Goal: Check status: Check status

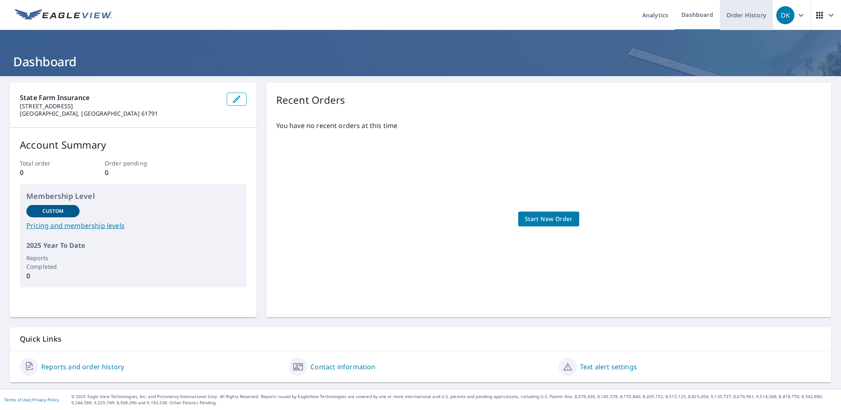
click at [725, 17] on link "Order History" at bounding box center [746, 15] width 53 height 30
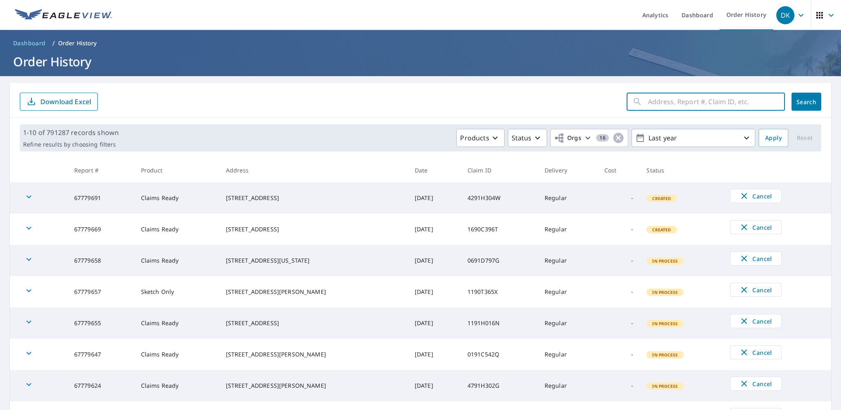
paste input "24-91D1-83G"
type input "24-91D1-83G"
click at [798, 105] on span "Search" at bounding box center [806, 102] width 16 height 8
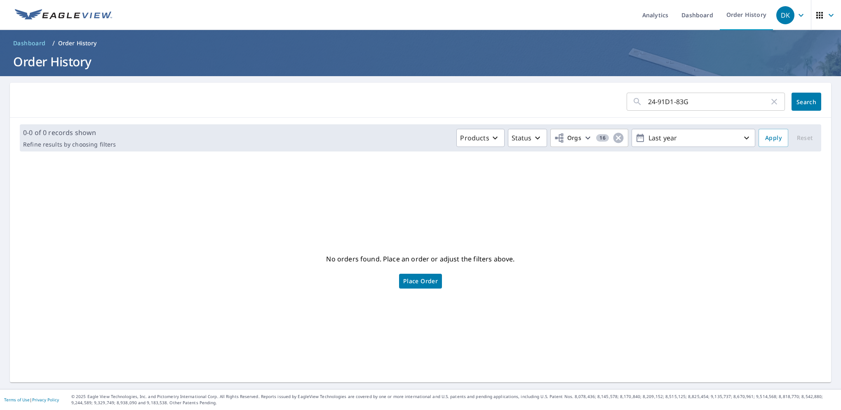
click at [652, 101] on input "24-91D1-83G" at bounding box center [708, 101] width 121 height 23
click at [668, 103] on input "2491D1-83G" at bounding box center [708, 101] width 121 height 23
type input "2491D183G"
click at [681, 102] on input "2491D183G" at bounding box center [708, 101] width 121 height 23
click button "Search" at bounding box center [806, 102] width 30 height 18
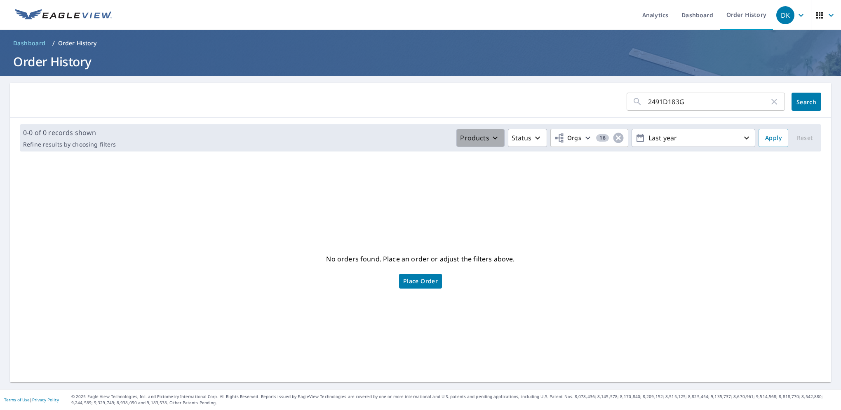
click at [491, 139] on icon "button" at bounding box center [495, 138] width 10 height 10
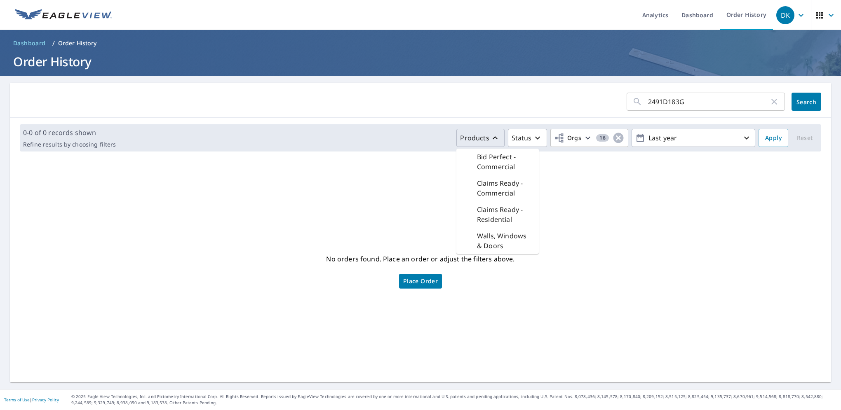
click at [501, 209] on p "Claims Ready - Residential" at bounding box center [504, 215] width 55 height 20
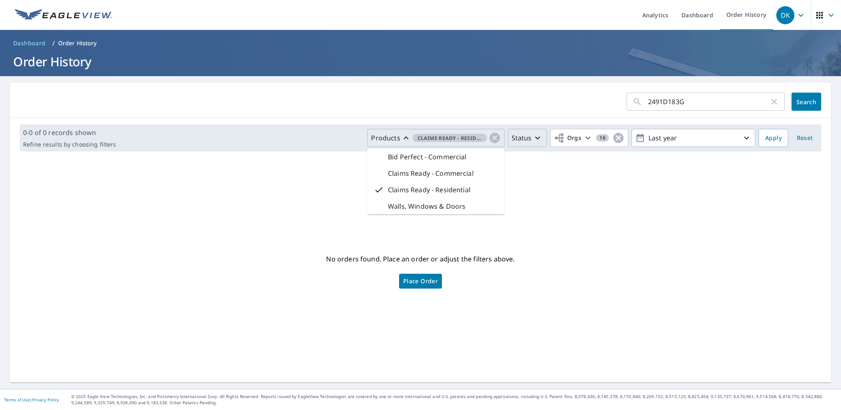
click at [523, 142] on p "Status" at bounding box center [521, 138] width 20 height 10
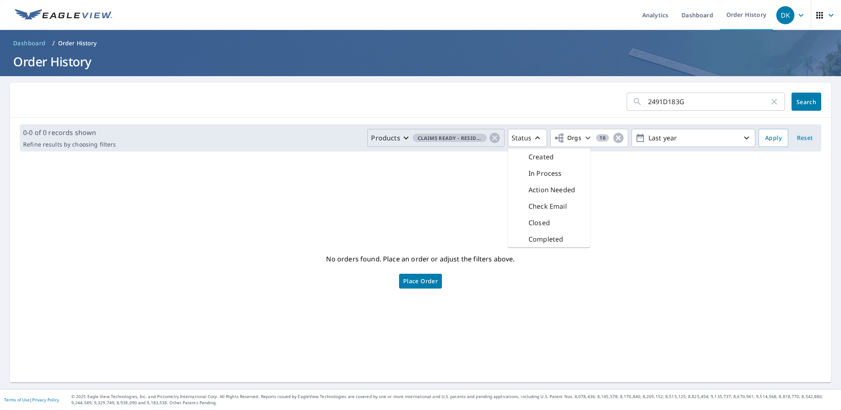
click at [520, 157] on div "Created" at bounding box center [533, 157] width 39 height 10
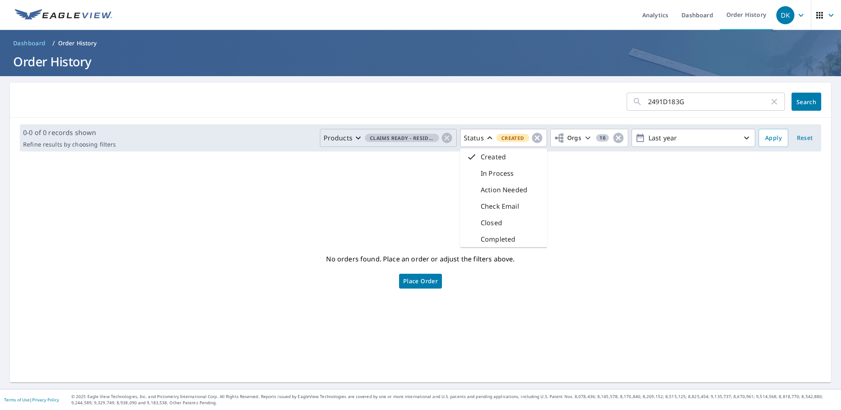
click at [472, 176] on div "In Process" at bounding box center [490, 174] width 47 height 10
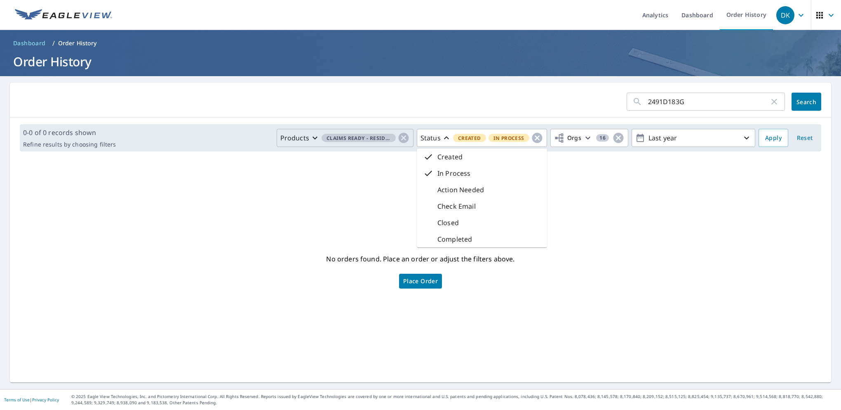
click at [430, 194] on div "Action Needed" at bounding box center [453, 190] width 61 height 10
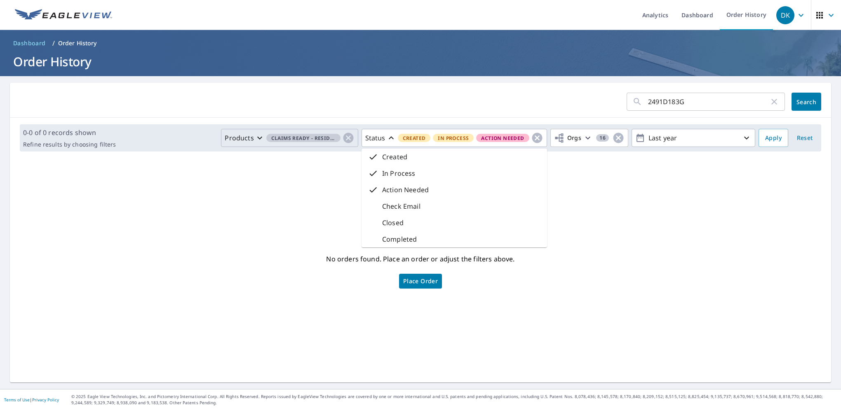
click at [373, 208] on div "Check Email" at bounding box center [394, 207] width 52 height 10
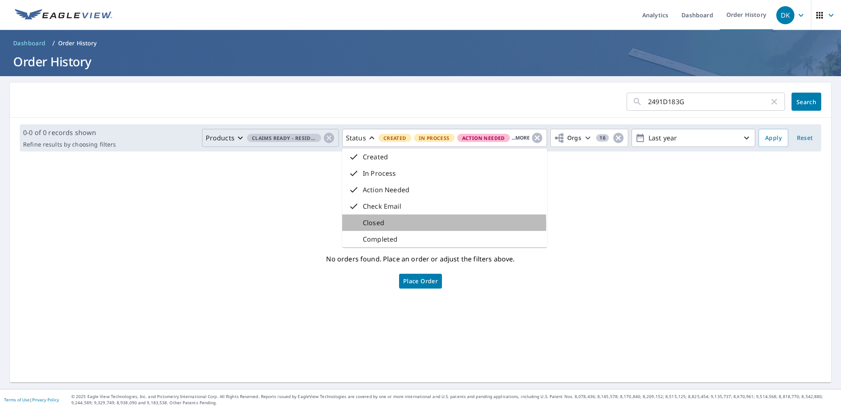
click at [357, 225] on div "Closed" at bounding box center [366, 223] width 35 height 10
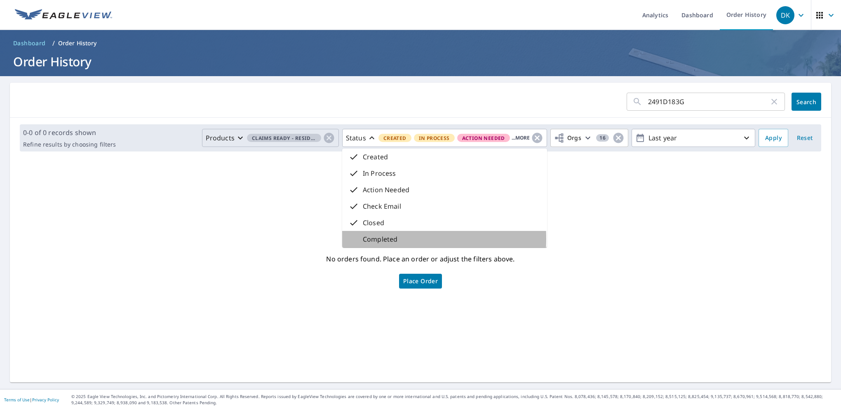
click at [354, 239] on div "Completed" at bounding box center [373, 239] width 49 height 10
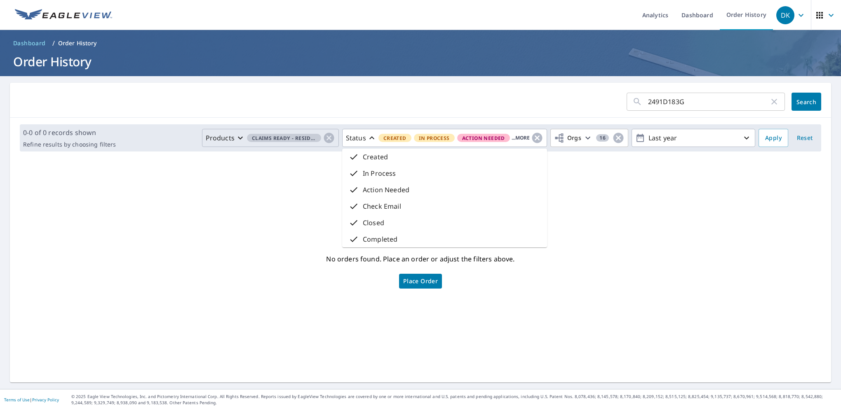
click at [625, 165] on div "No orders found. Place an order or adjust the filters above. Place Order" at bounding box center [420, 270] width 808 height 211
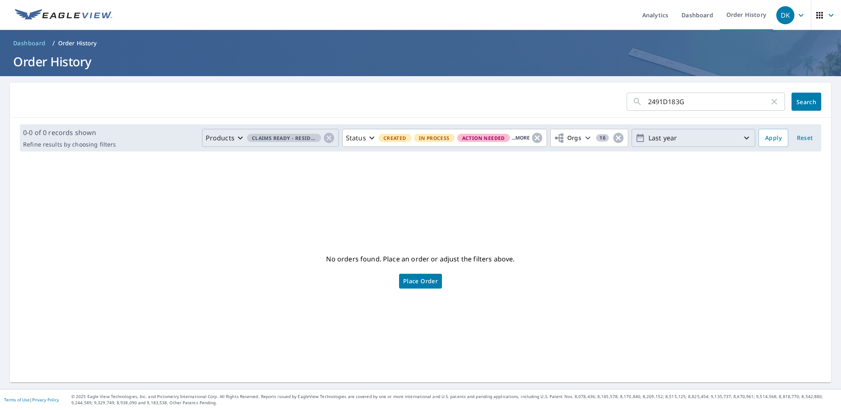
click at [744, 138] on icon "button" at bounding box center [746, 138] width 5 height 3
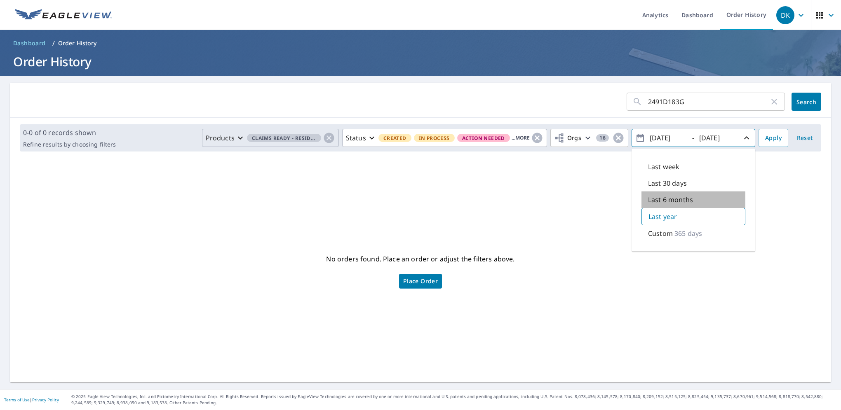
click at [679, 201] on p "Last 6 months" at bounding box center [670, 200] width 45 height 10
type input "[DATE]"
click at [791, 102] on button "Search" at bounding box center [806, 102] width 30 height 18
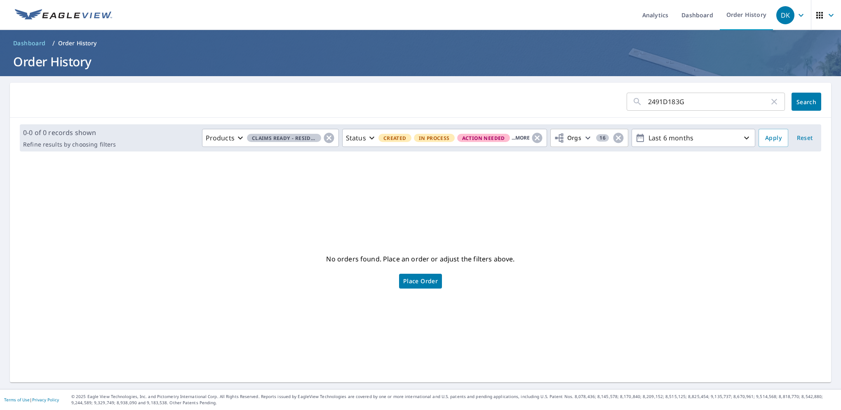
click at [648, 99] on input "2491D183G" at bounding box center [708, 101] width 121 height 23
click at [664, 100] on input "24-91D183G" at bounding box center [708, 101] width 121 height 23
click at [668, 101] on input "24-91D183G" at bounding box center [708, 101] width 121 height 23
type input "24-91D1-83G"
click at [798, 98] on span "Search" at bounding box center [806, 102] width 16 height 8
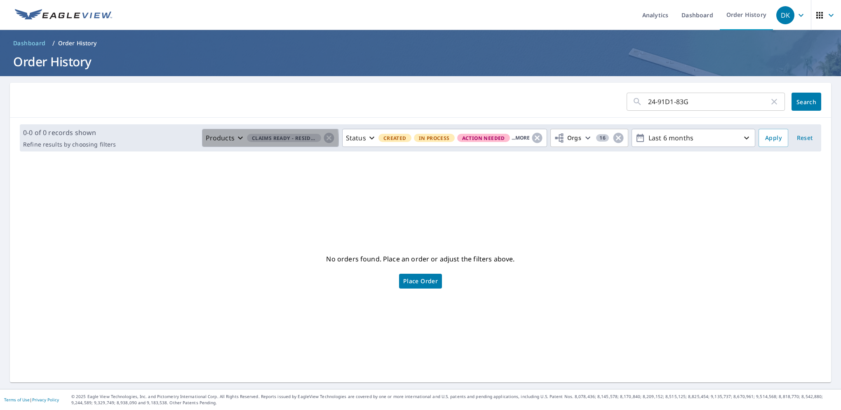
click at [240, 140] on icon "button" at bounding box center [240, 138] width 10 height 10
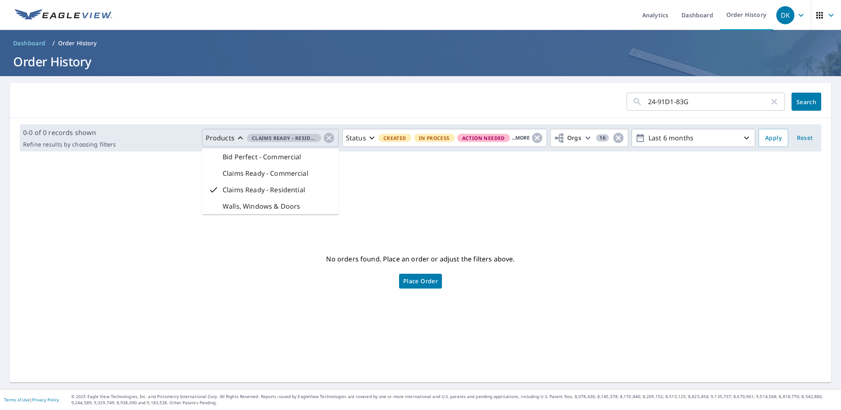
click at [213, 171] on div "Claims Ready - Commercial" at bounding box center [259, 174] width 100 height 10
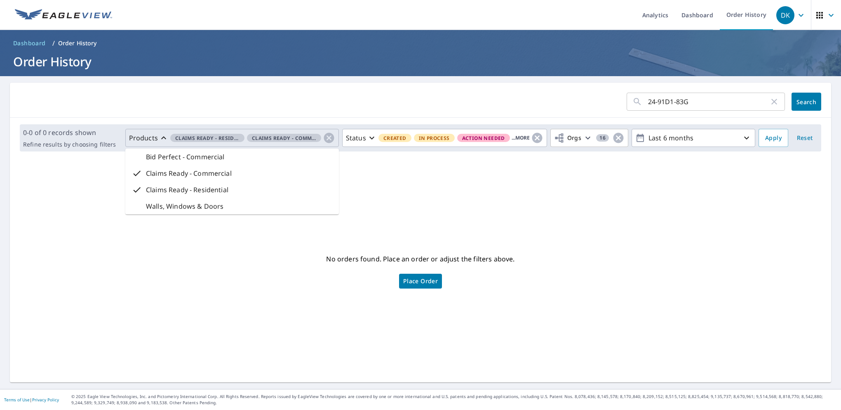
click at [134, 204] on div "Walls, Windows & Doors" at bounding box center [177, 207] width 91 height 10
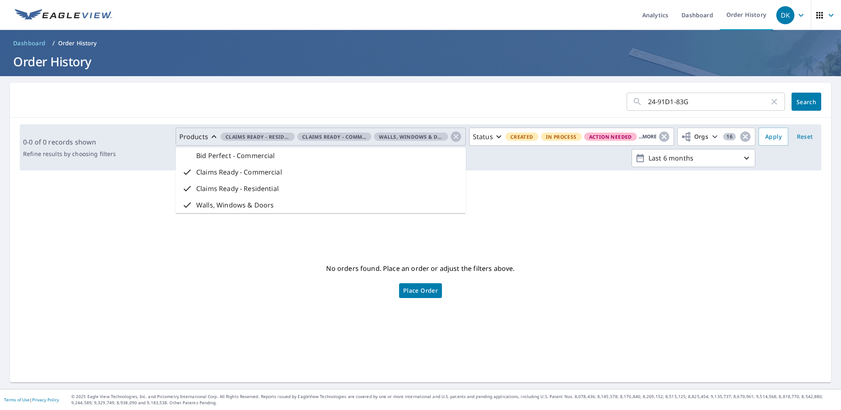
click at [182, 159] on div "Bid Perfect - Commercial" at bounding box center [228, 156] width 93 height 10
drag, startPoint x: 551, startPoint y: 234, endPoint x: 563, endPoint y: 233, distance: 11.2
click at [552, 234] on div "No orders found. Place an order or adjust the filters above. Place Order" at bounding box center [420, 280] width 808 height 192
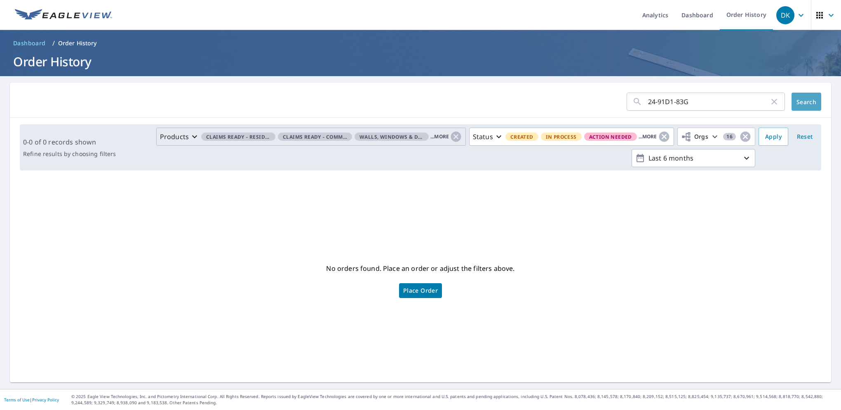
click at [809, 99] on button "Search" at bounding box center [806, 102] width 30 height 18
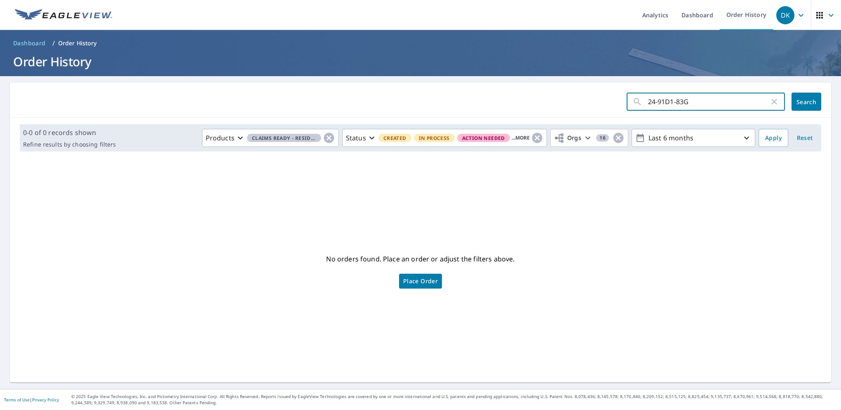
click at [652, 101] on input "24-91D1-83G" at bounding box center [708, 101] width 121 height 23
click at [667, 101] on input "2491D1-83G" at bounding box center [708, 101] width 121 height 23
type input "2491D183G"
click at [798, 101] on span "Search" at bounding box center [806, 102] width 16 height 8
click at [694, 101] on input "2491D183G" at bounding box center [708, 101] width 121 height 23
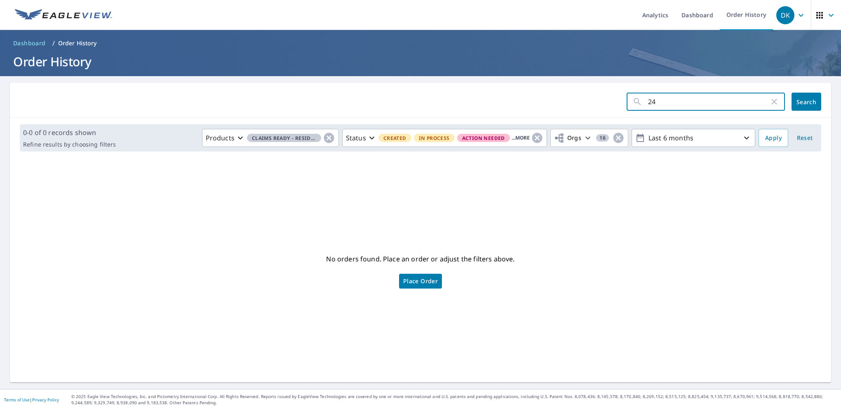
type input "2"
paste input "24-90Z6-84G"
type input "24-90Z6-84G"
click at [798, 104] on span "Search" at bounding box center [806, 102] width 16 height 8
click at [699, 100] on input "24-90Z6-84G" at bounding box center [708, 101] width 121 height 23
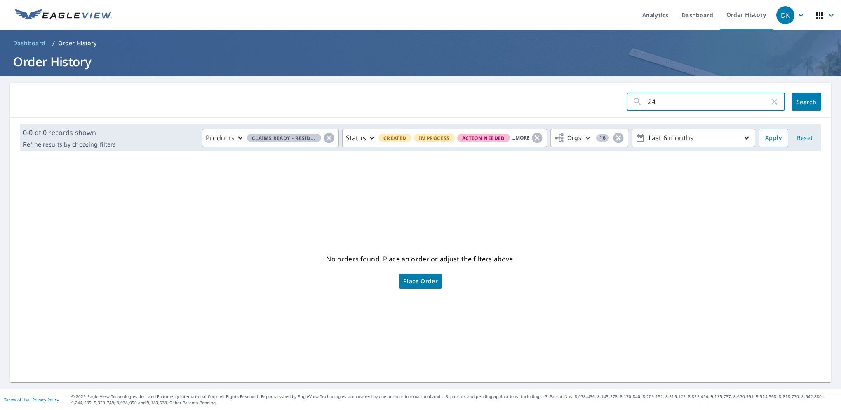
type input "2"
paste input "43-90X2-20C"
type input "43-90X2-20C"
click at [798, 106] on span "Search" at bounding box center [806, 102] width 16 height 8
click at [653, 101] on input "43-90X2-20C" at bounding box center [708, 101] width 121 height 23
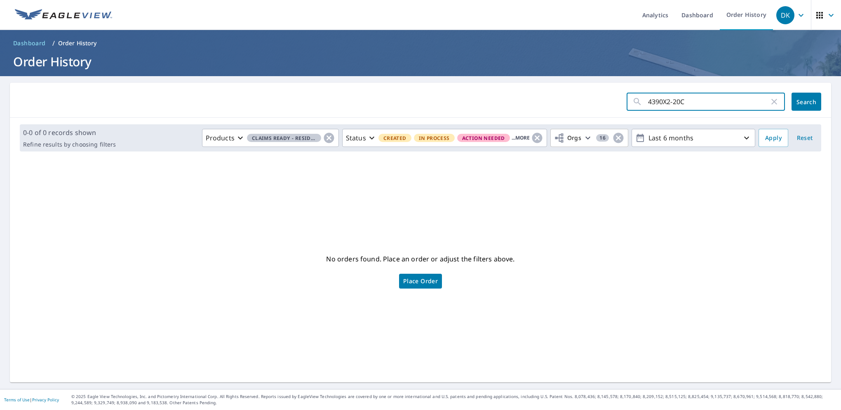
click at [668, 102] on input "4390X2-20C" at bounding box center [708, 101] width 121 height 23
type input "4390X220C"
click at [682, 102] on input "4390X220C" at bounding box center [708, 101] width 121 height 23
click button "Search" at bounding box center [806, 102] width 30 height 18
click at [692, 100] on input "4390X220C" at bounding box center [708, 101] width 121 height 23
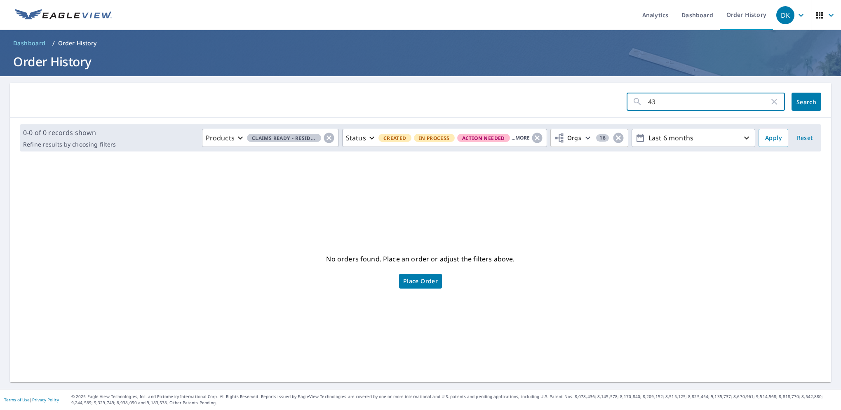
type input "4"
paste input "11-91H0-39Z"
type input "11-91H0-39Z"
click at [798, 102] on span "Search" at bounding box center [806, 102] width 16 height 8
click at [652, 104] on input "11-91H0-39Z" at bounding box center [708, 101] width 121 height 23
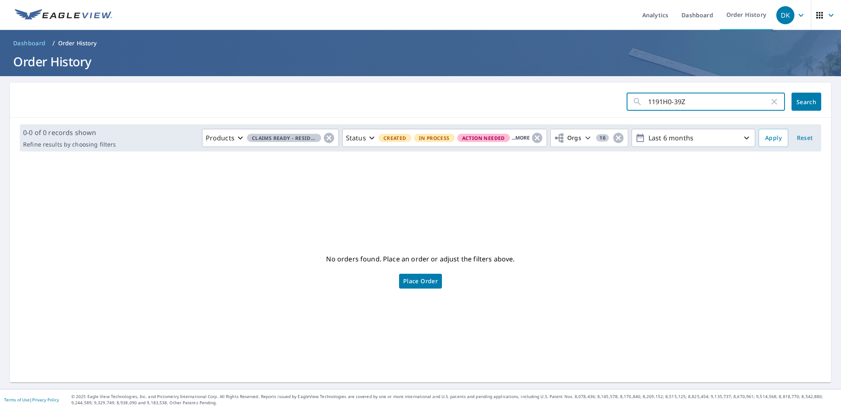
click at [668, 102] on input "1191H0-39Z" at bounding box center [708, 101] width 121 height 23
type input "1191H039Z"
click at [792, 106] on button "Search" at bounding box center [806, 102] width 30 height 18
click at [763, 143] on button "Apply" at bounding box center [773, 138] width 30 height 18
